Goal: Navigation & Orientation: Find specific page/section

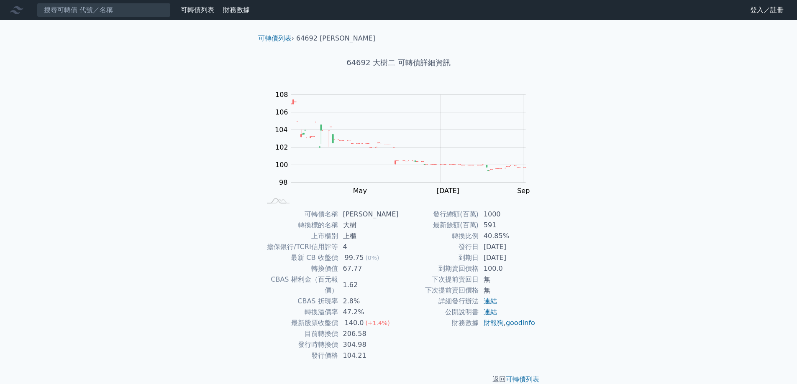
scroll to position [3, 0]
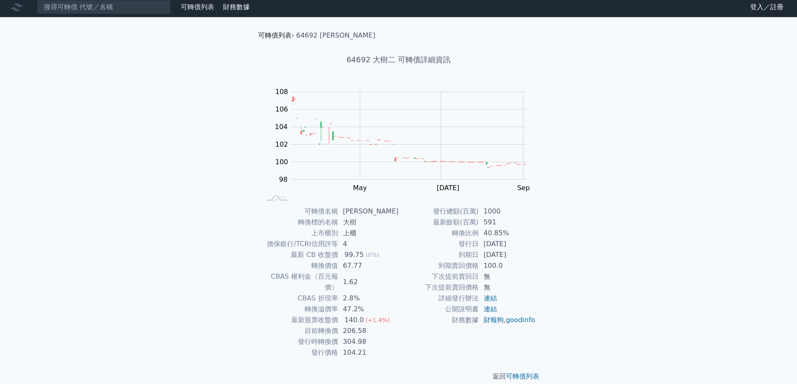
click at [278, 34] on link "可轉債列表" at bounding box center [274, 35] width 33 height 8
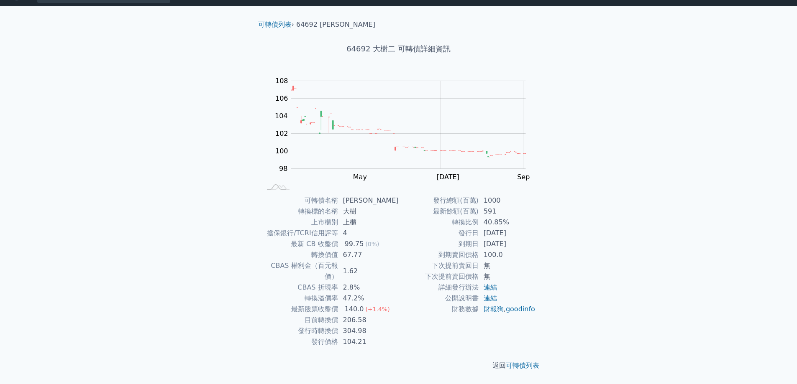
scroll to position [3, 0]
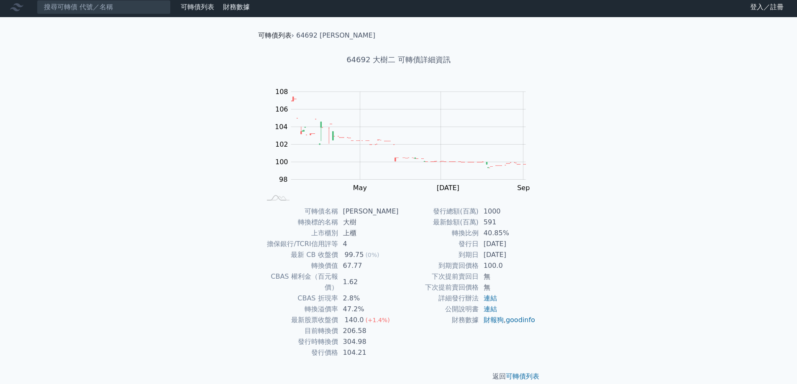
click at [280, 36] on link "可轉債列表" at bounding box center [274, 35] width 33 height 8
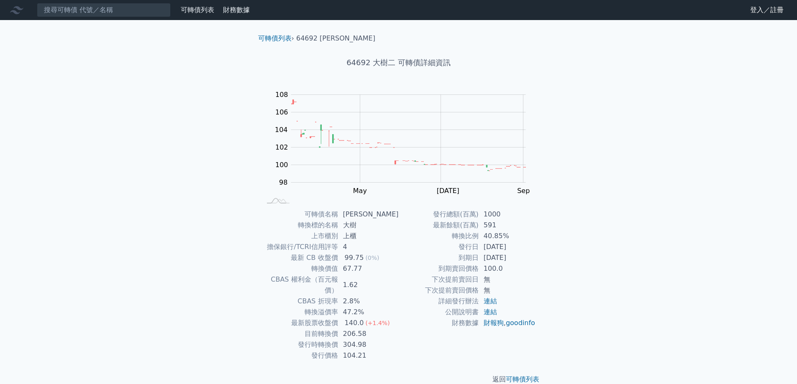
scroll to position [3, 0]
